Goal: Navigation & Orientation: Find specific page/section

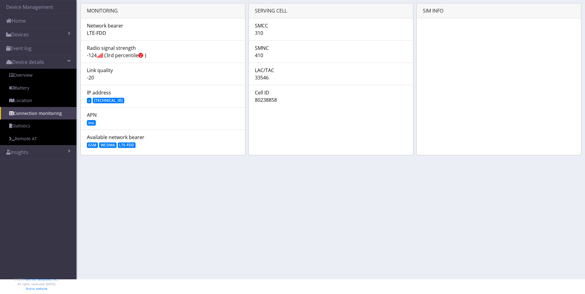
click at [154, 194] on section "Device Management Home Devices List Map Event log Device details Overview Batte…" at bounding box center [292, 140] width 585 height 280
click at [28, 9] on link "Device Management" at bounding box center [38, 6] width 77 height 13
click at [22, 20] on link "Home" at bounding box center [38, 20] width 77 height 13
